Goal: Task Accomplishment & Management: Manage account settings

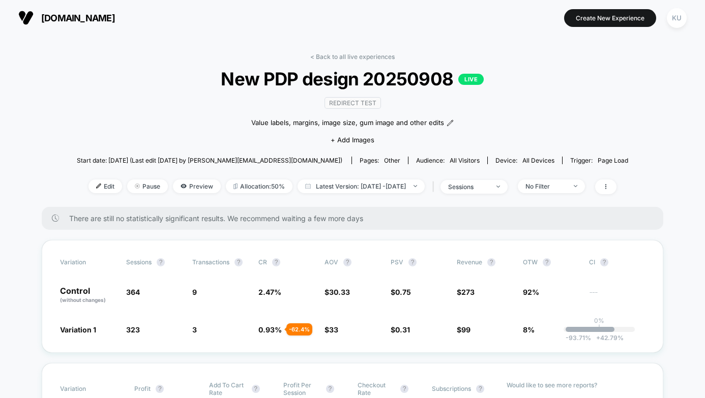
scroll to position [6, 0]
click at [128, 186] on span "Pause" at bounding box center [147, 187] width 41 height 14
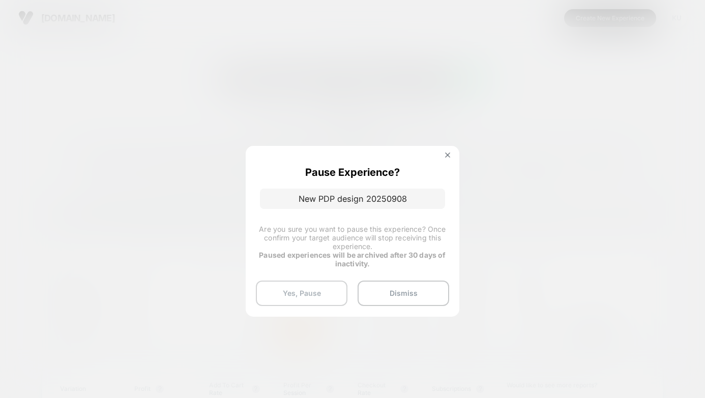
click at [299, 294] on button "Yes, Pause" at bounding box center [302, 293] width 92 height 25
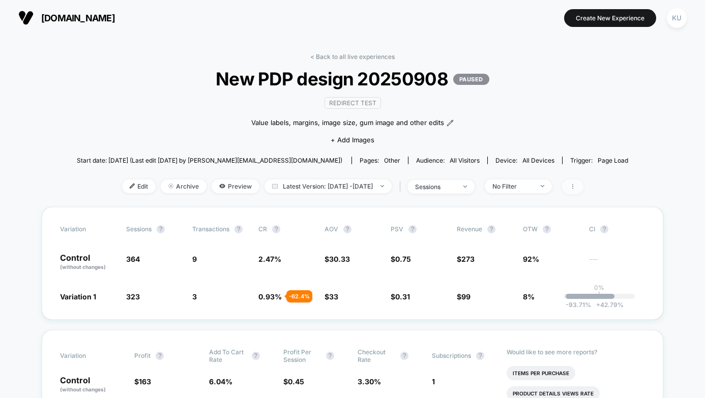
click at [584, 188] on span at bounding box center [572, 187] width 21 height 15
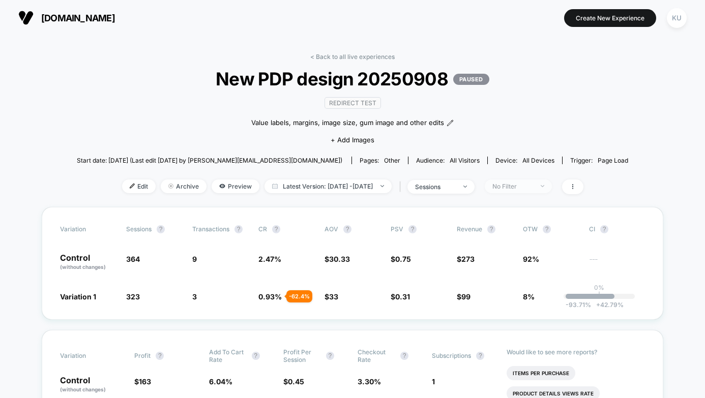
click at [533, 184] on div "No Filter" at bounding box center [513, 187] width 41 height 8
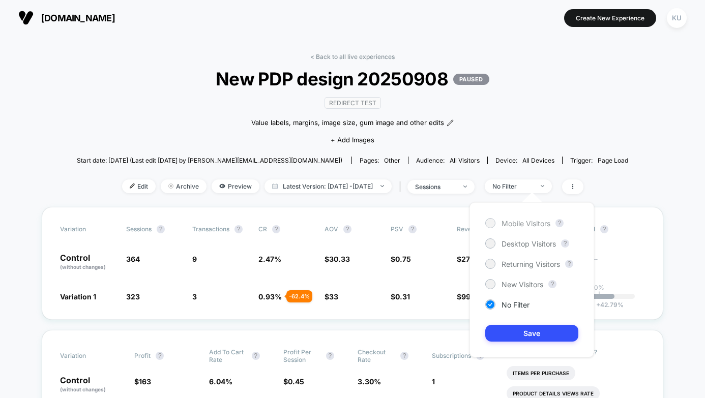
click at [516, 226] on span "Mobile Visitors" at bounding box center [526, 223] width 49 height 9
click at [527, 336] on button "Save" at bounding box center [531, 333] width 93 height 17
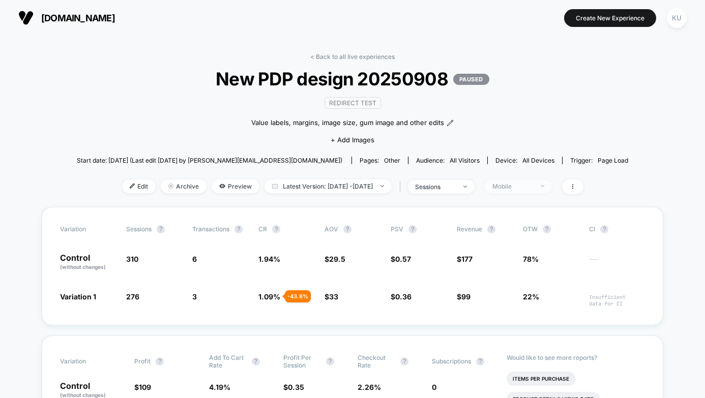
click at [533, 186] on div "Mobile" at bounding box center [513, 187] width 41 height 8
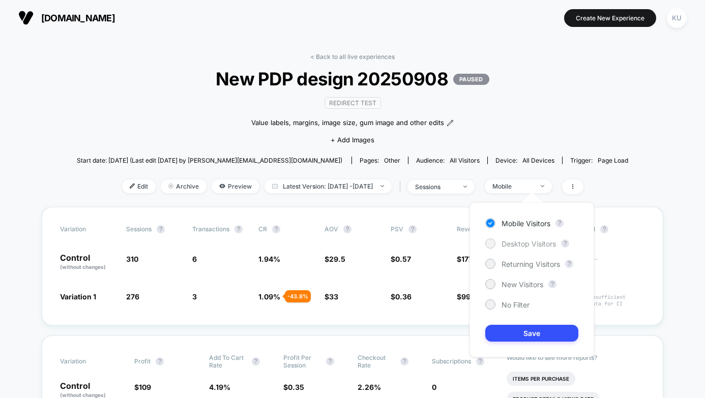
click at [524, 246] on span "Desktop Visitors" at bounding box center [529, 244] width 54 height 9
click at [526, 338] on button "Save" at bounding box center [531, 333] width 93 height 17
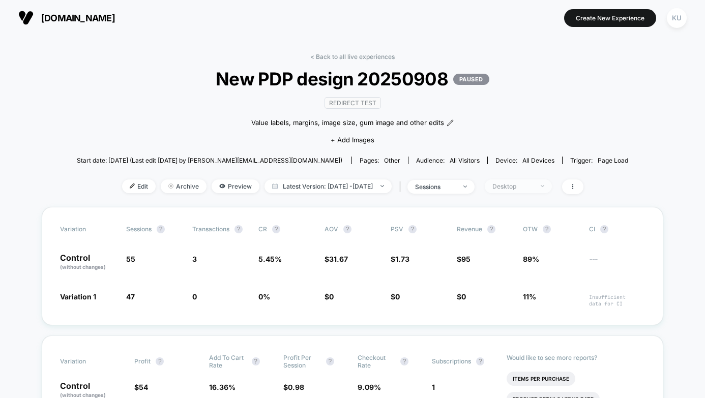
click at [533, 183] on div "Desktop" at bounding box center [513, 187] width 41 height 8
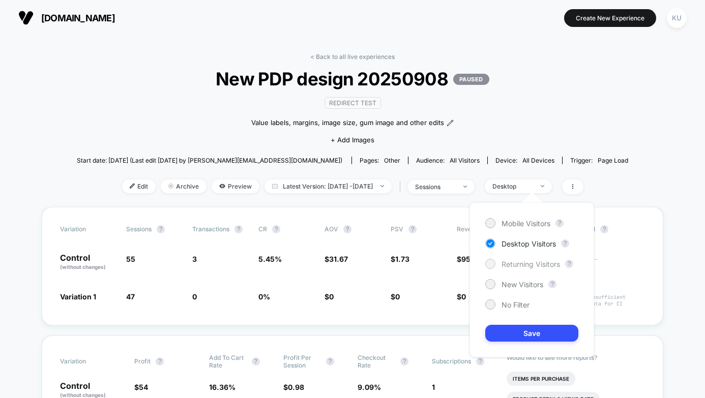
click at [526, 262] on span "Returning Visitors" at bounding box center [531, 264] width 59 height 9
click at [531, 333] on button "Save" at bounding box center [531, 333] width 93 height 17
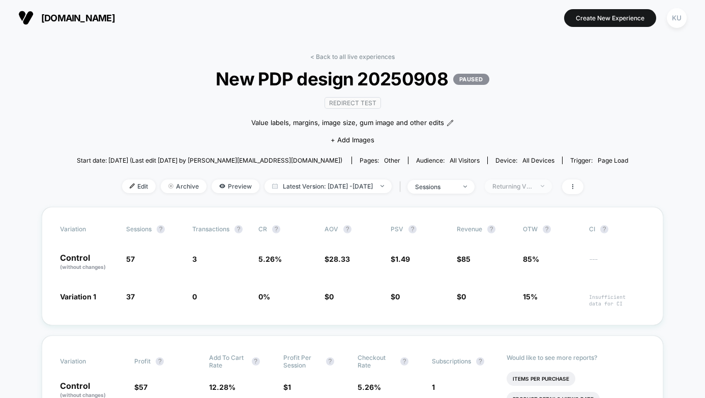
click at [533, 183] on div "Returning Visitors" at bounding box center [513, 187] width 41 height 8
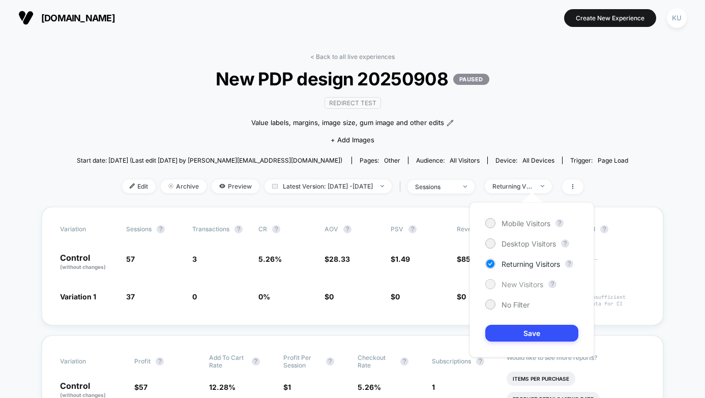
click at [513, 283] on span "New Visitors" at bounding box center [523, 284] width 42 height 9
click at [519, 338] on button "Save" at bounding box center [531, 333] width 93 height 17
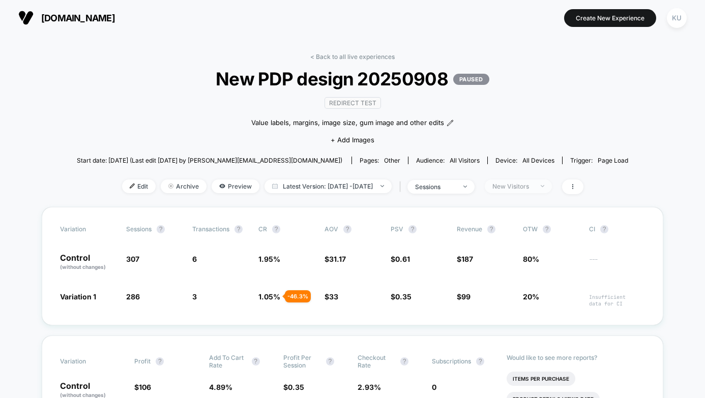
click at [528, 187] on div "New Visitors" at bounding box center [513, 187] width 41 height 8
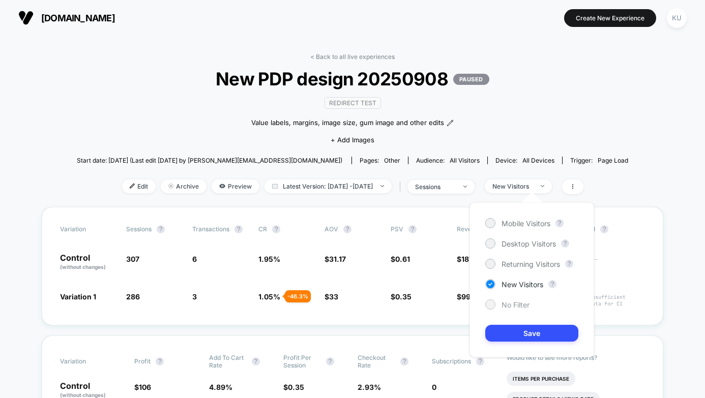
click at [501, 307] on div "No Filter" at bounding box center [507, 305] width 44 height 10
click at [524, 330] on button "Save" at bounding box center [531, 333] width 93 height 17
